Goal: Transaction & Acquisition: Subscribe to service/newsletter

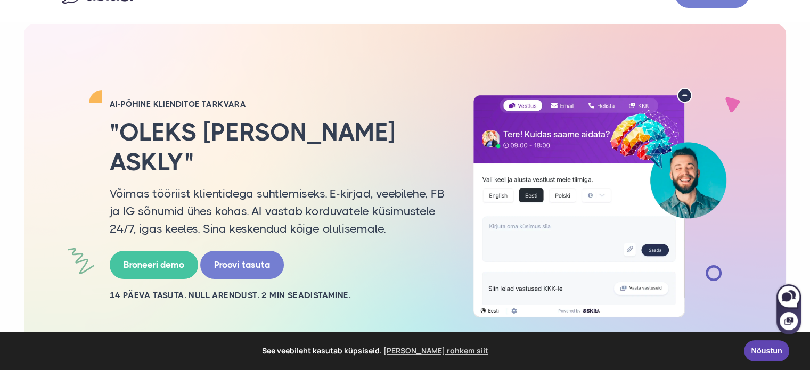
scroll to position [53, 0]
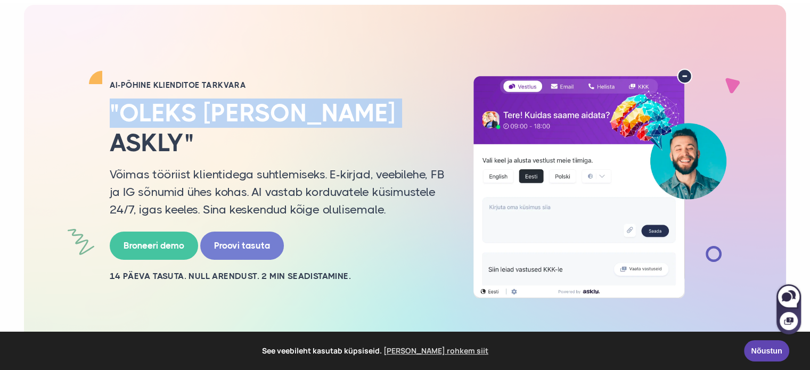
drag, startPoint x: 376, startPoint y: 106, endPoint x: 383, endPoint y: 121, distance: 16.0
click at [384, 119] on div "AI-PÕHINE KLIENDITOE TARKVARA "Oleks igal lehel Askly" Võimas tööriist klientid…" at bounding box center [405, 184] width 703 height 230
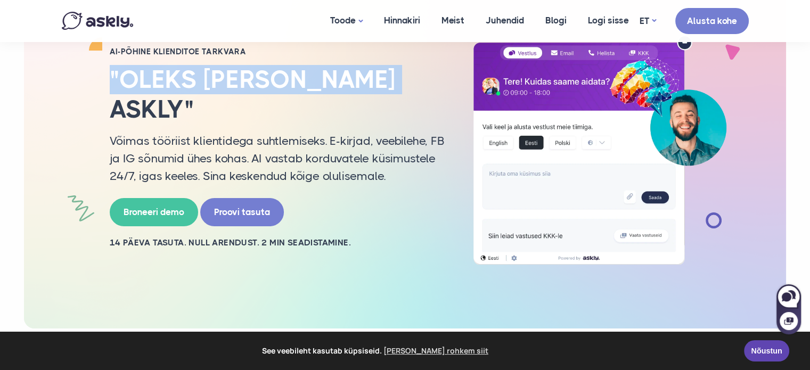
scroll to position [0, 0]
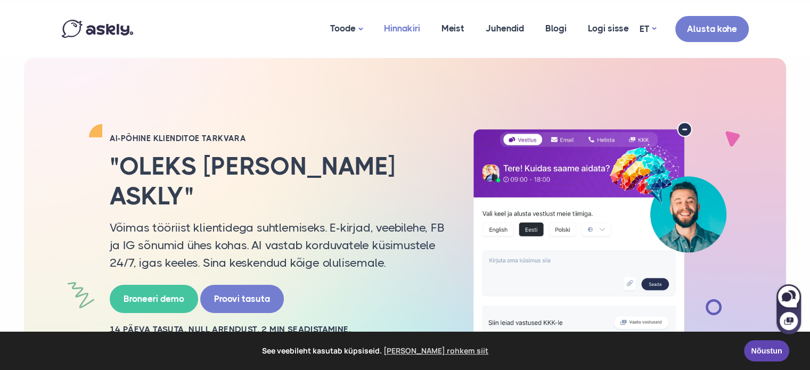
click at [407, 27] on link "Hinnakiri" at bounding box center [402, 29] width 58 height 52
